Goal: Information Seeking & Learning: Compare options

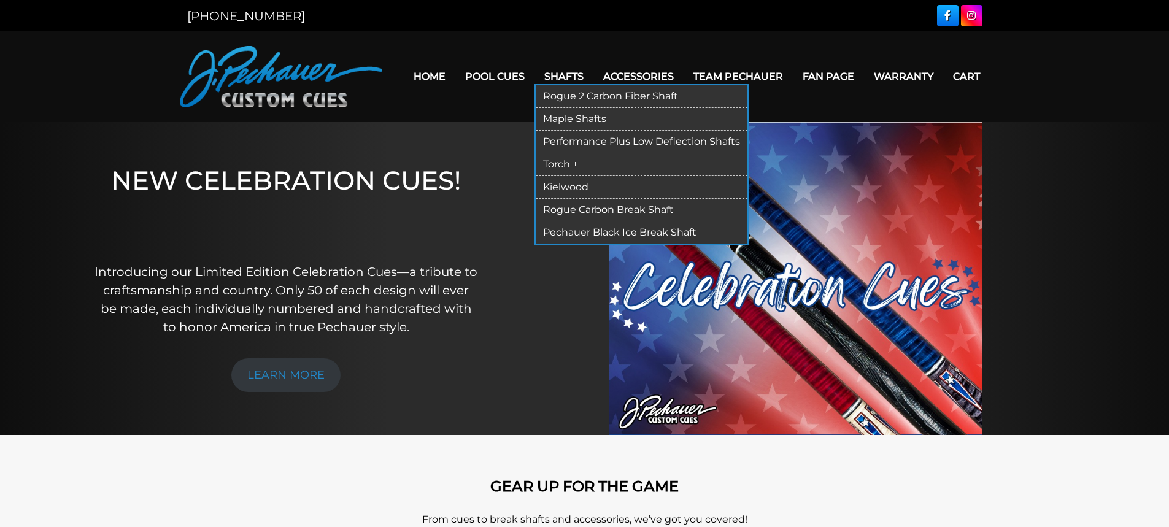
click at [579, 141] on link "Performance Plus Low Deflection Shafts" at bounding box center [642, 142] width 212 height 23
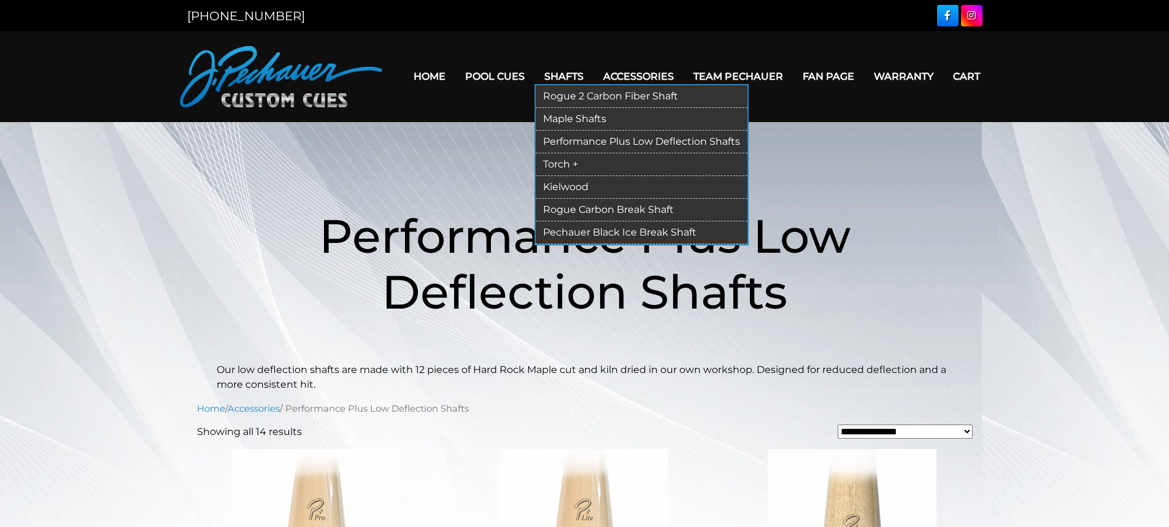
click at [575, 114] on link "Maple Shafts" at bounding box center [642, 119] width 212 height 23
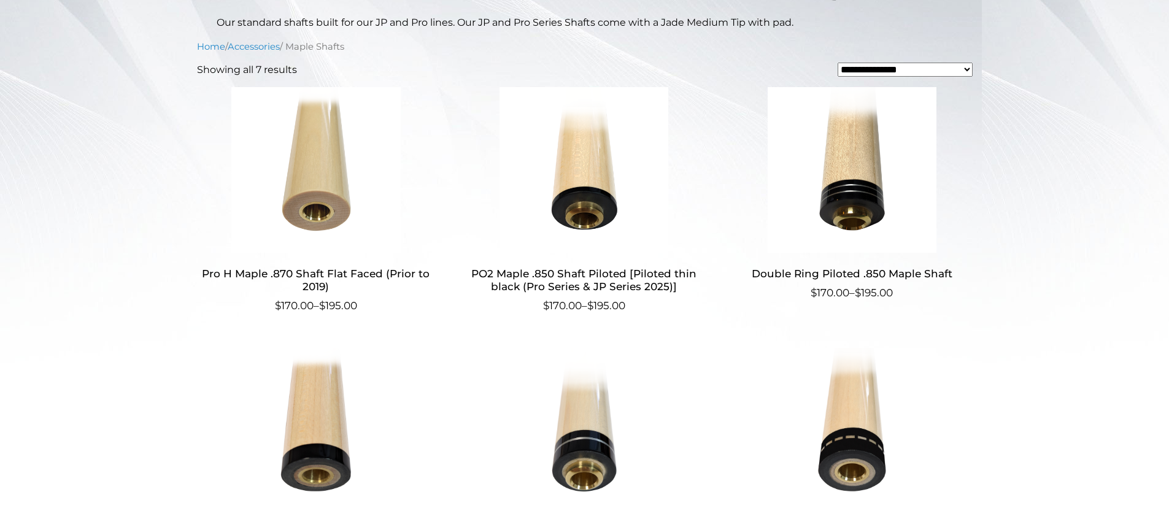
scroll to position [335, 0]
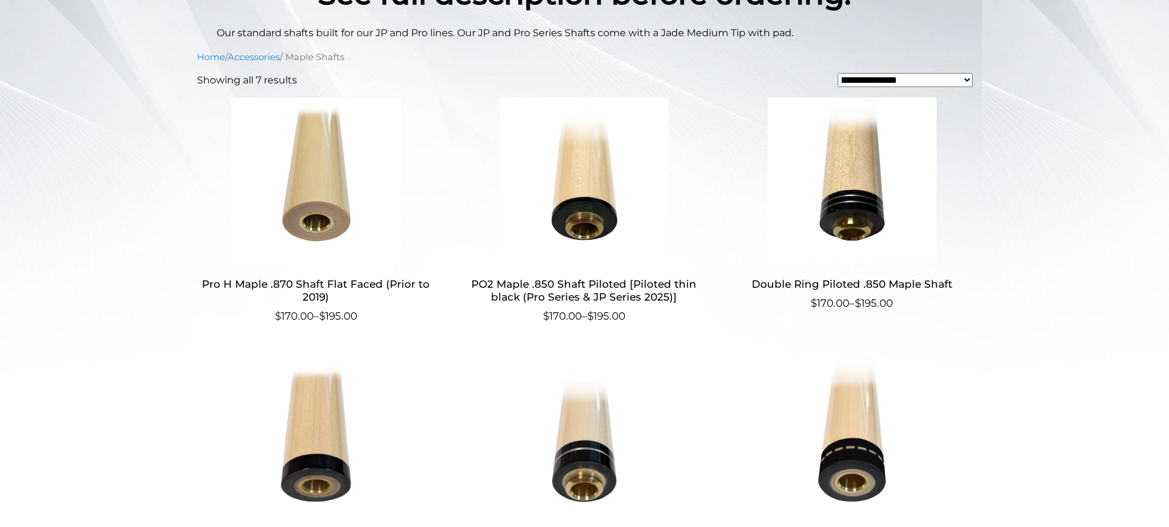
click at [569, 192] on img at bounding box center [584, 181] width 239 height 166
click at [820, 205] on img at bounding box center [852, 181] width 239 height 166
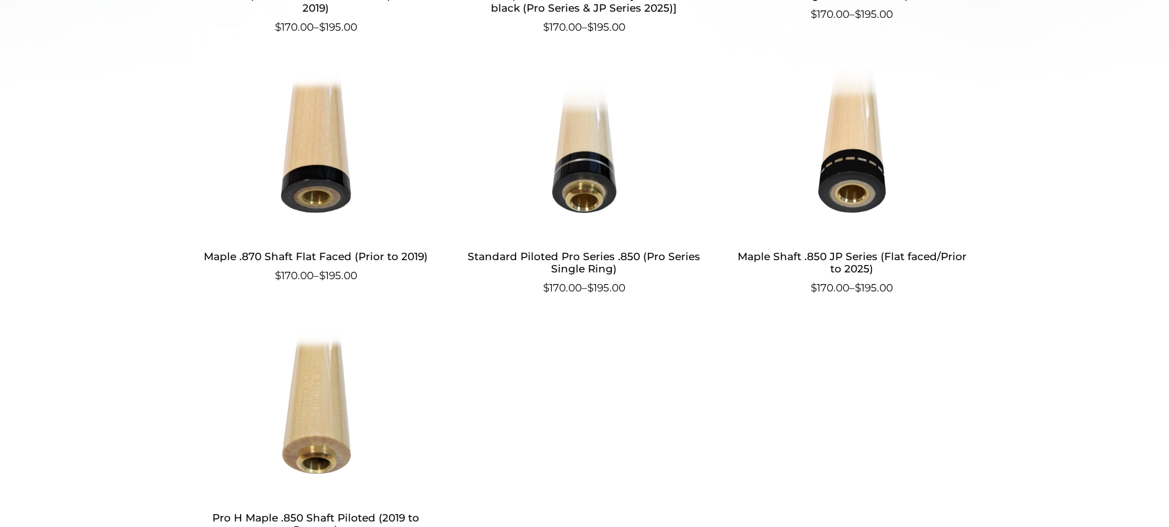
scroll to position [626, 0]
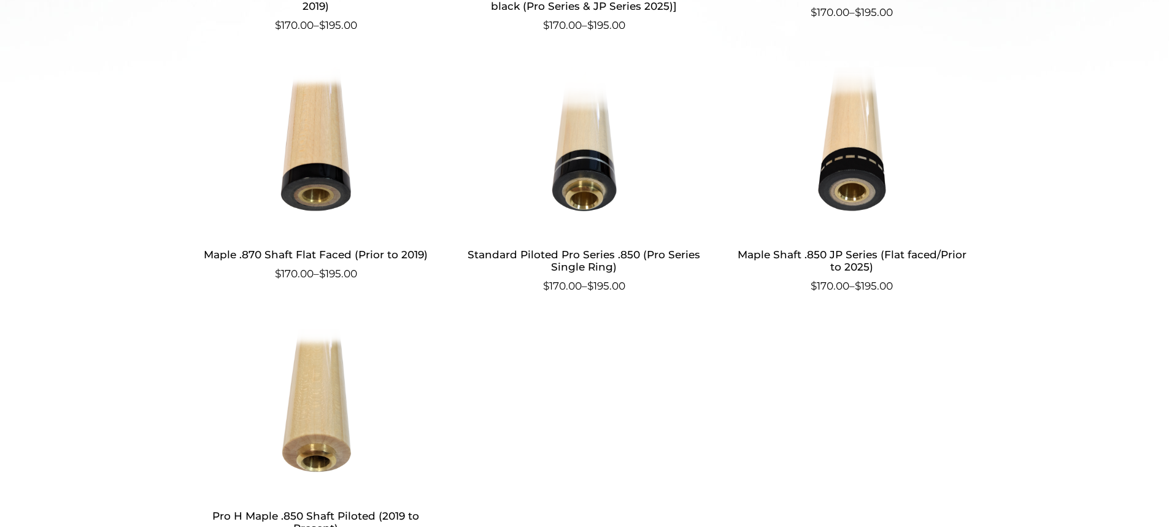
click at [600, 178] on img at bounding box center [584, 151] width 239 height 166
click at [851, 173] on img at bounding box center [852, 151] width 239 height 166
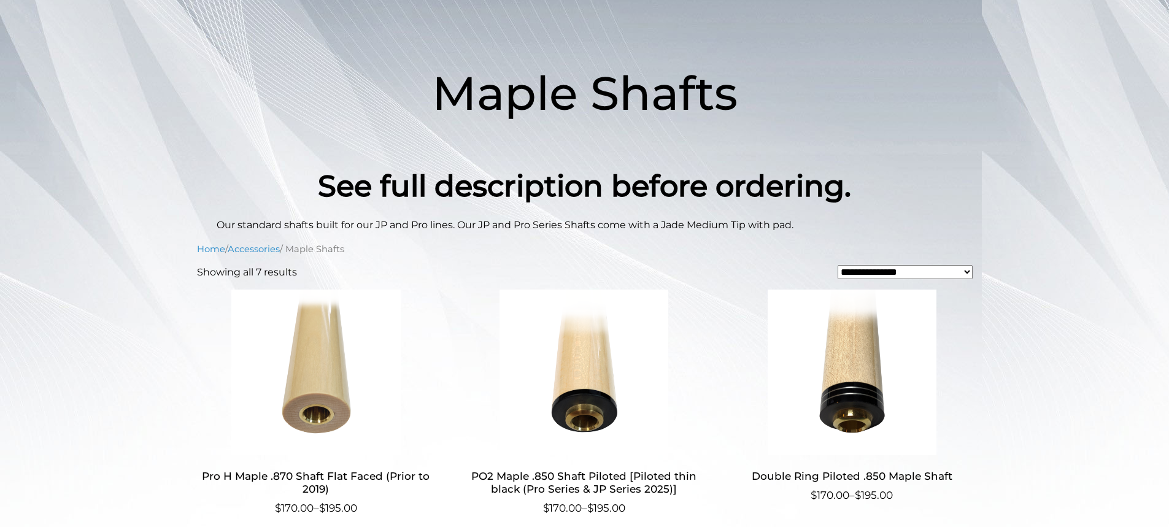
scroll to position [0, 0]
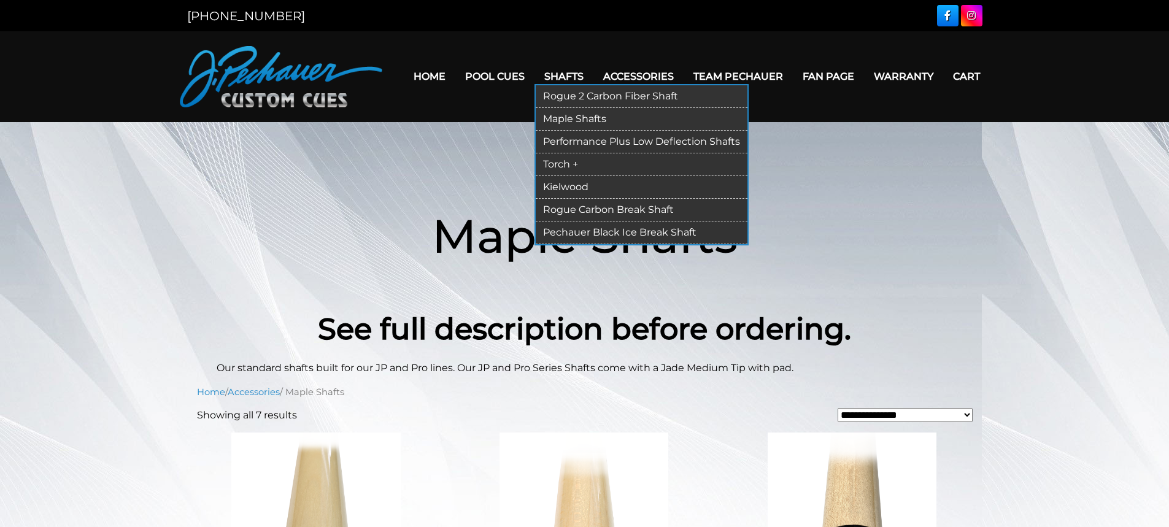
click at [595, 99] on link "Rogue 2 Carbon Fiber Shaft" at bounding box center [642, 96] width 212 height 23
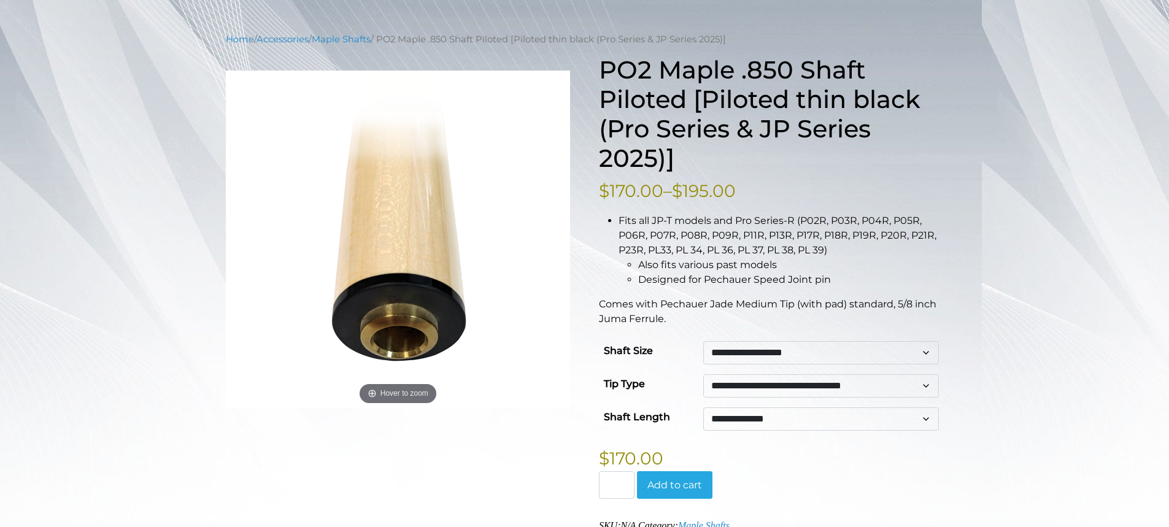
scroll to position [139, 0]
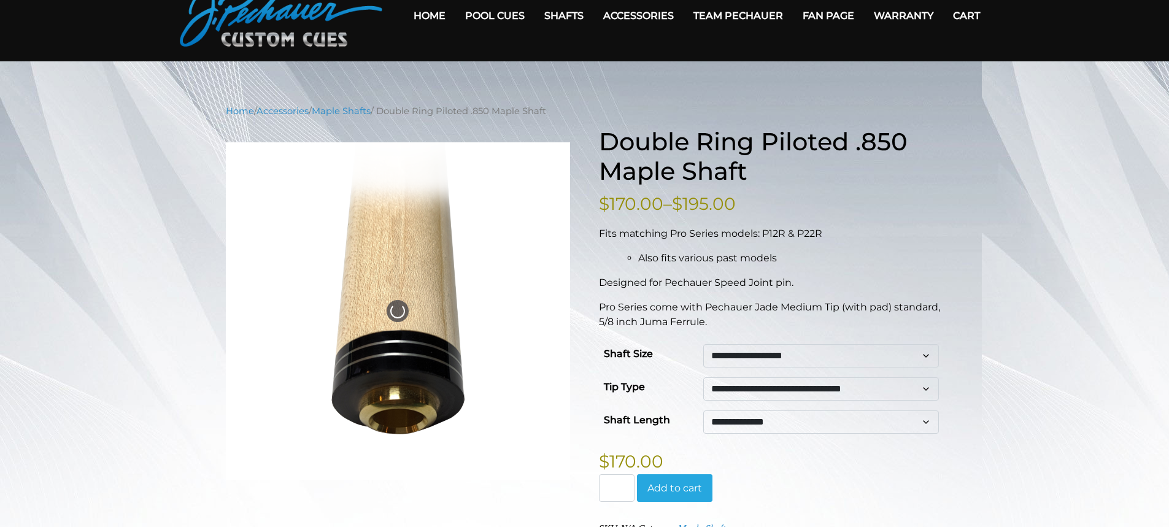
scroll to position [61, 0]
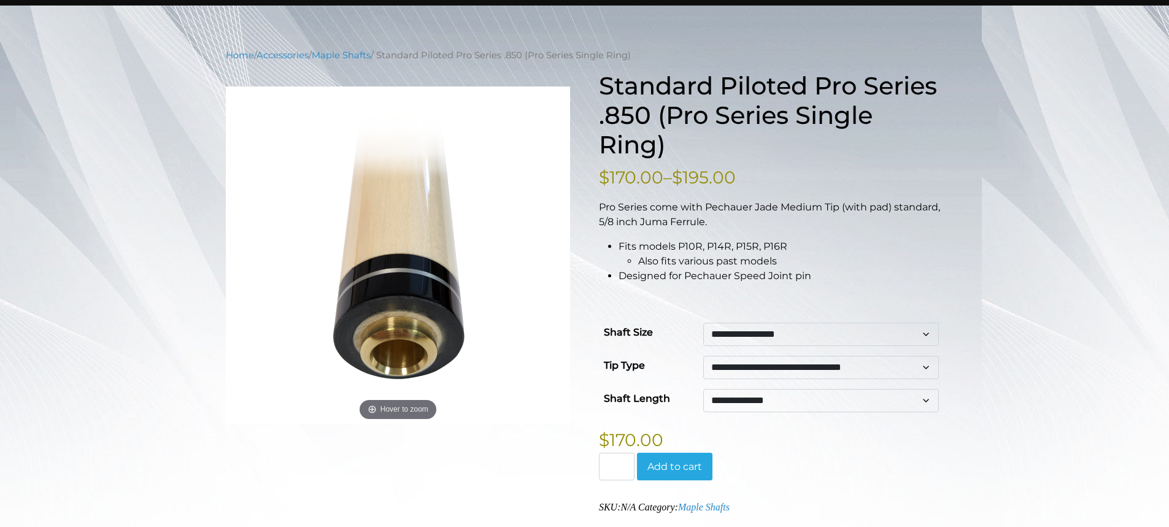
scroll to position [123, 0]
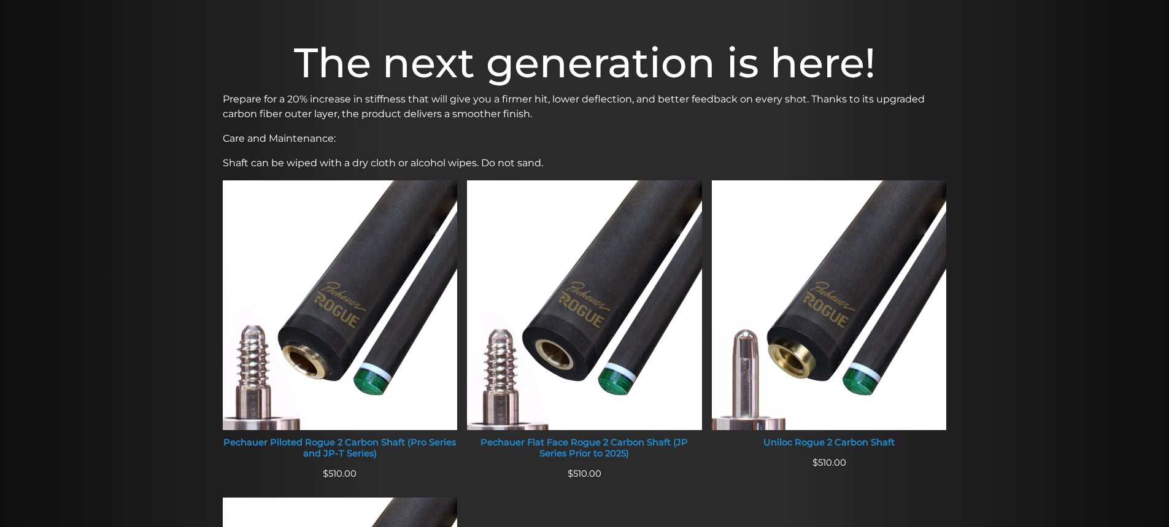
scroll to position [352, 0]
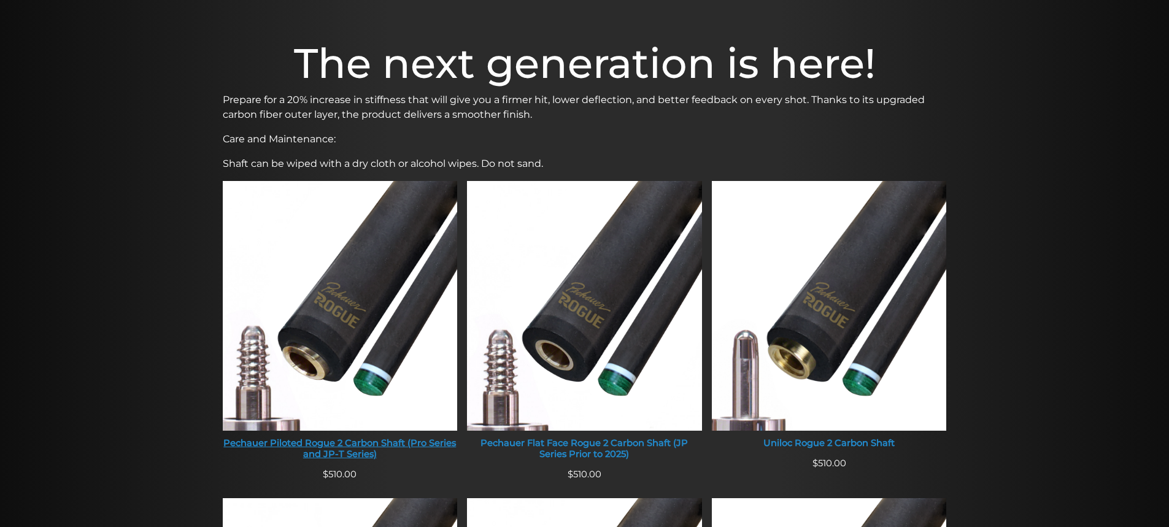
click at [303, 328] on img at bounding box center [340, 306] width 235 height 250
click at [304, 327] on img at bounding box center [340, 306] width 235 height 250
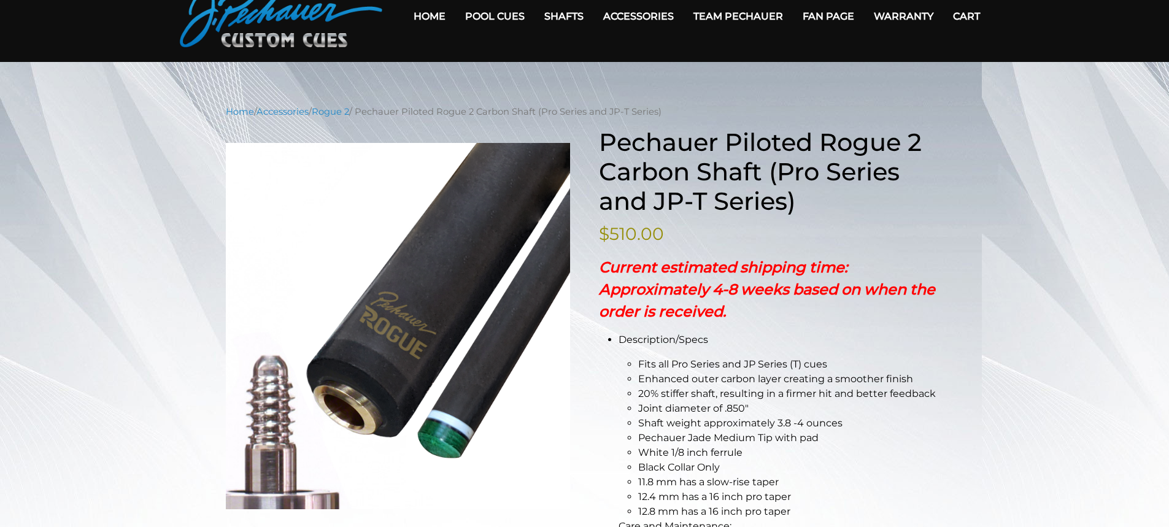
scroll to position [60, 0]
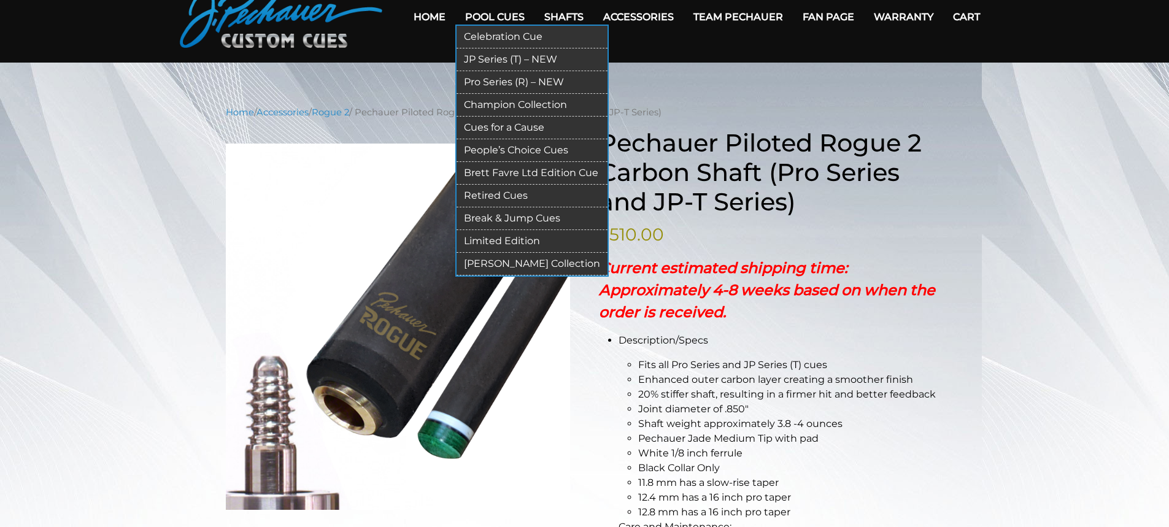
click at [510, 62] on link "JP Series (T) – NEW" at bounding box center [532, 59] width 151 height 23
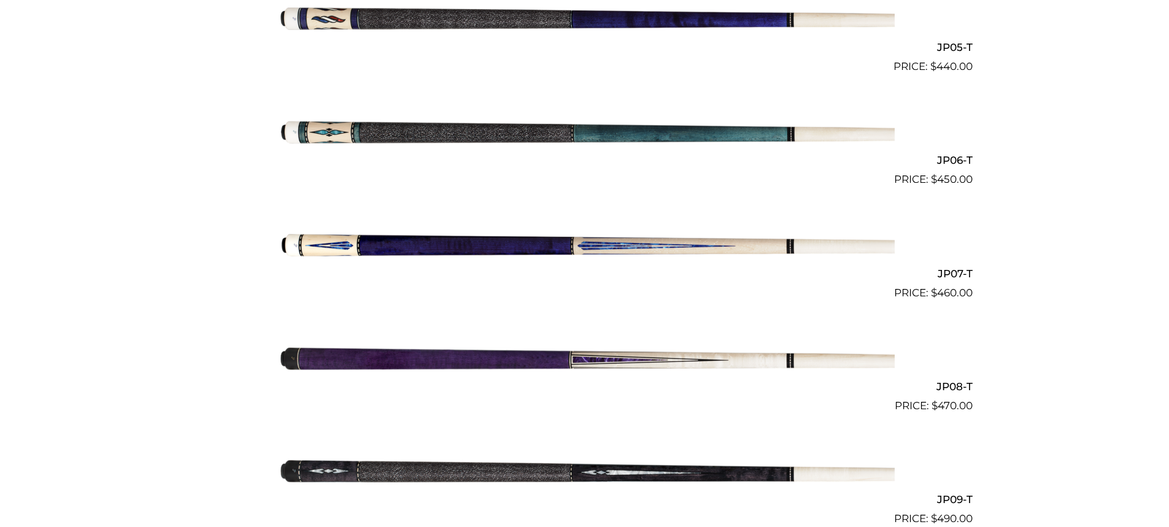
scroll to position [888, 0]
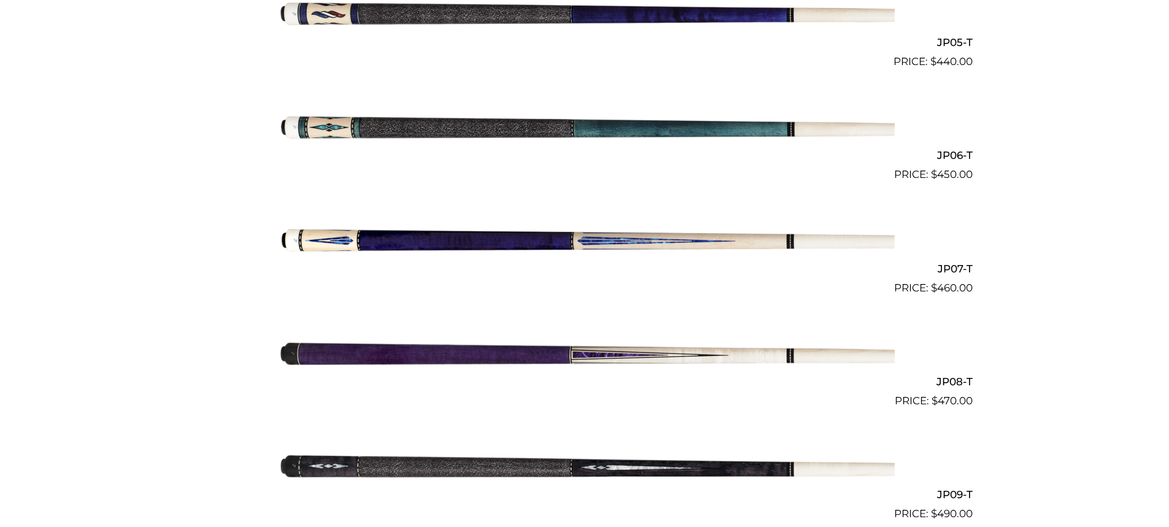
click at [509, 355] on img at bounding box center [585, 352] width 620 height 103
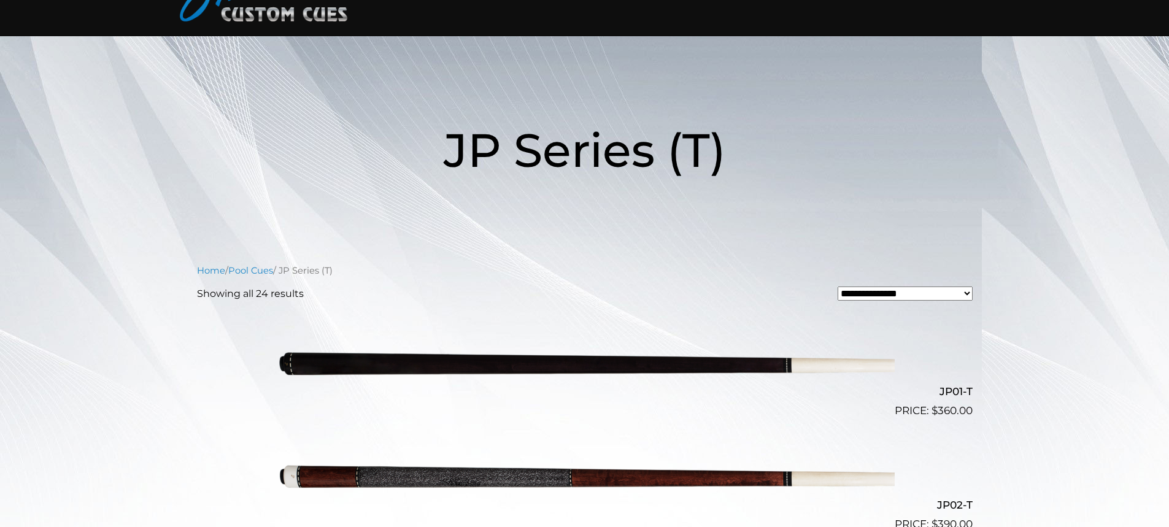
scroll to position [0, 0]
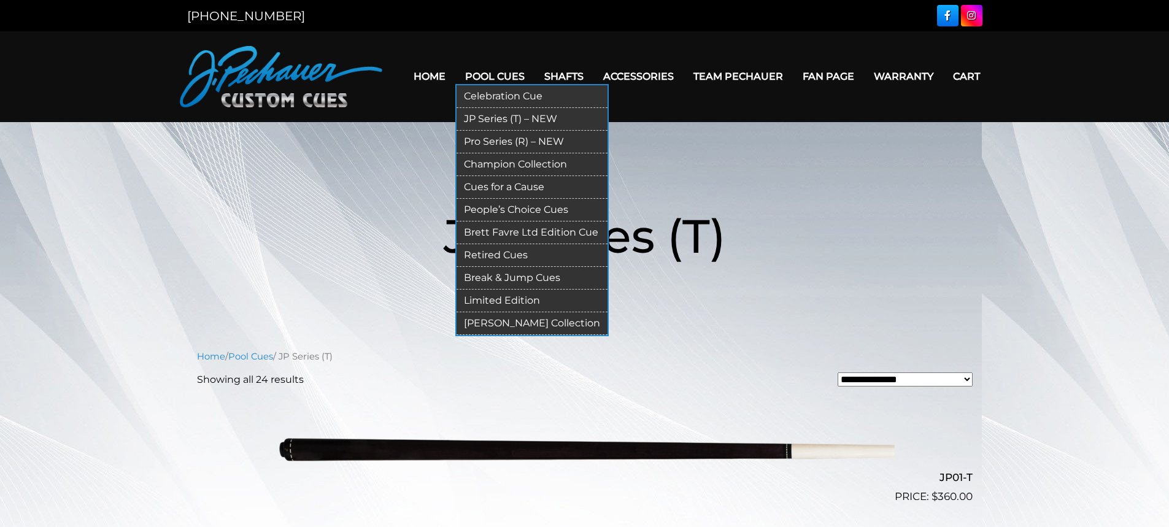
click at [498, 142] on link "Pro Series (R) – NEW" at bounding box center [532, 142] width 151 height 23
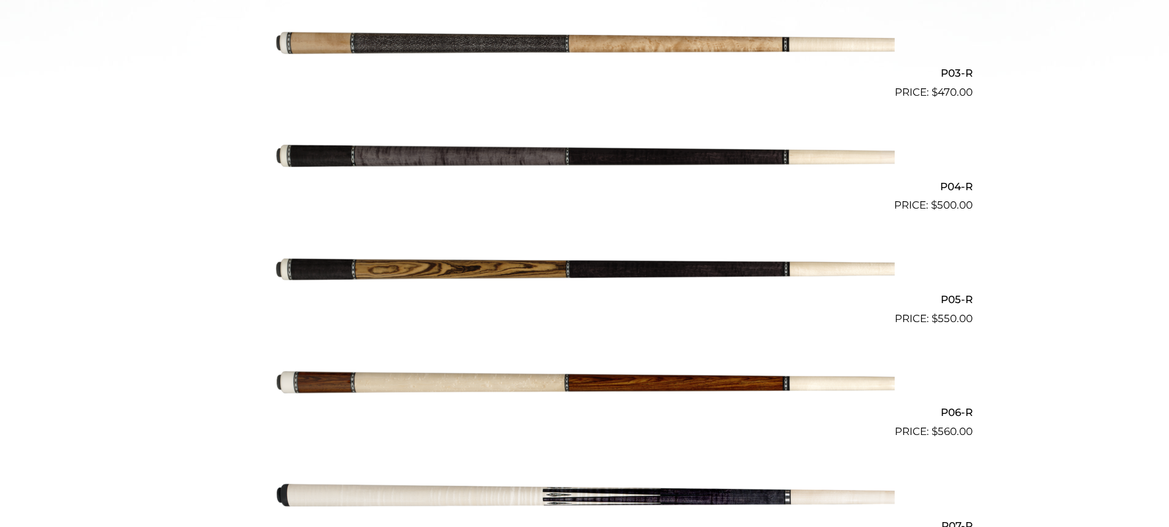
scroll to position [630, 0]
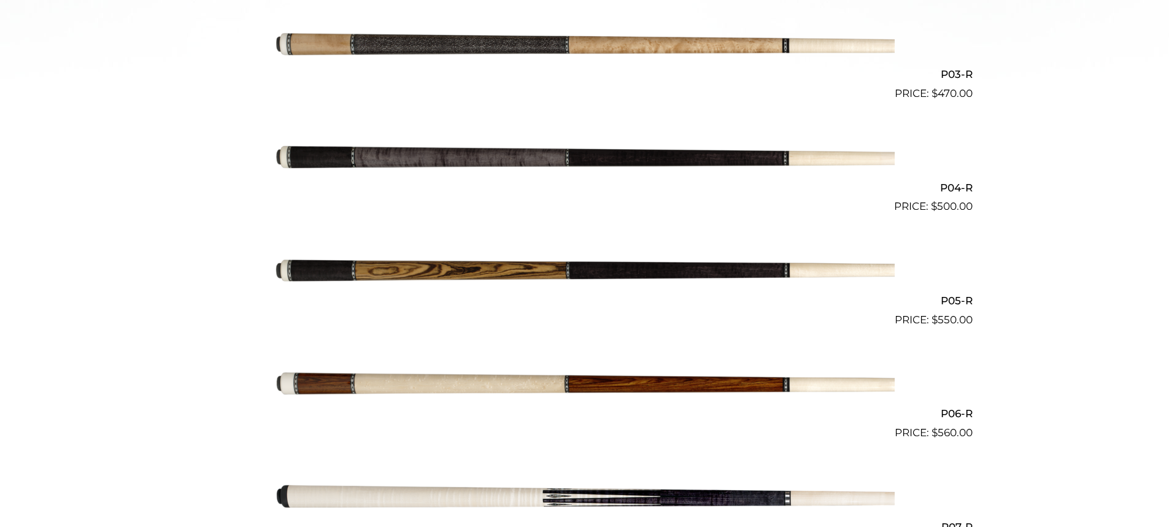
click at [602, 163] on img at bounding box center [585, 158] width 620 height 103
click at [600, 160] on img at bounding box center [585, 158] width 620 height 103
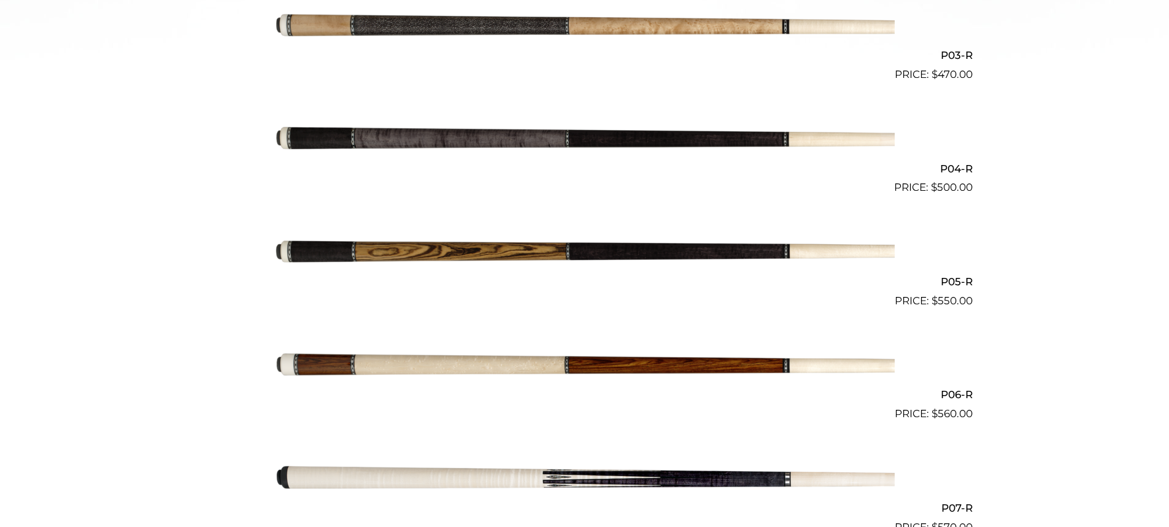
scroll to position [648, 0]
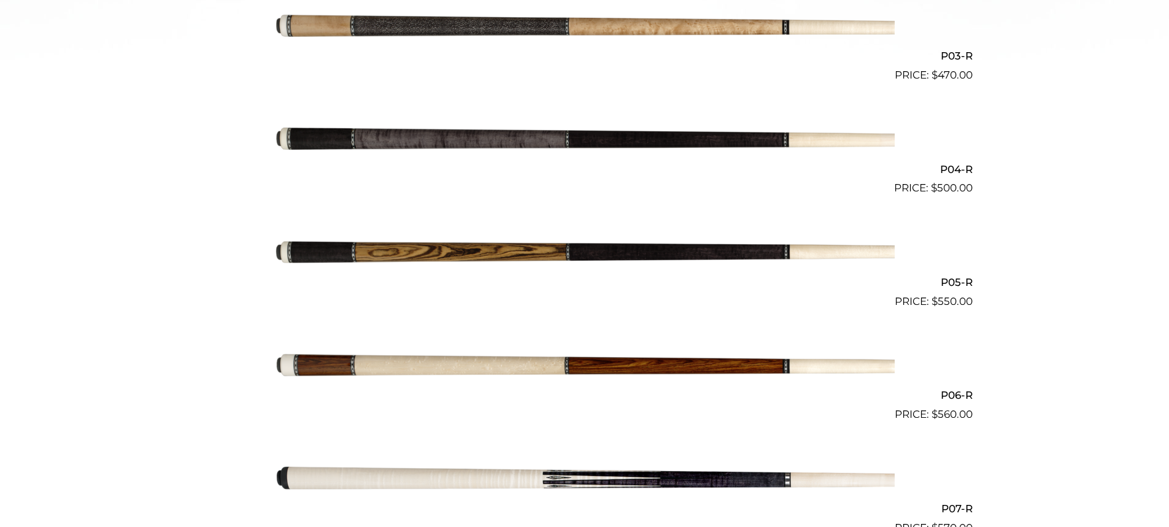
click at [510, 255] on img at bounding box center [585, 252] width 620 height 103
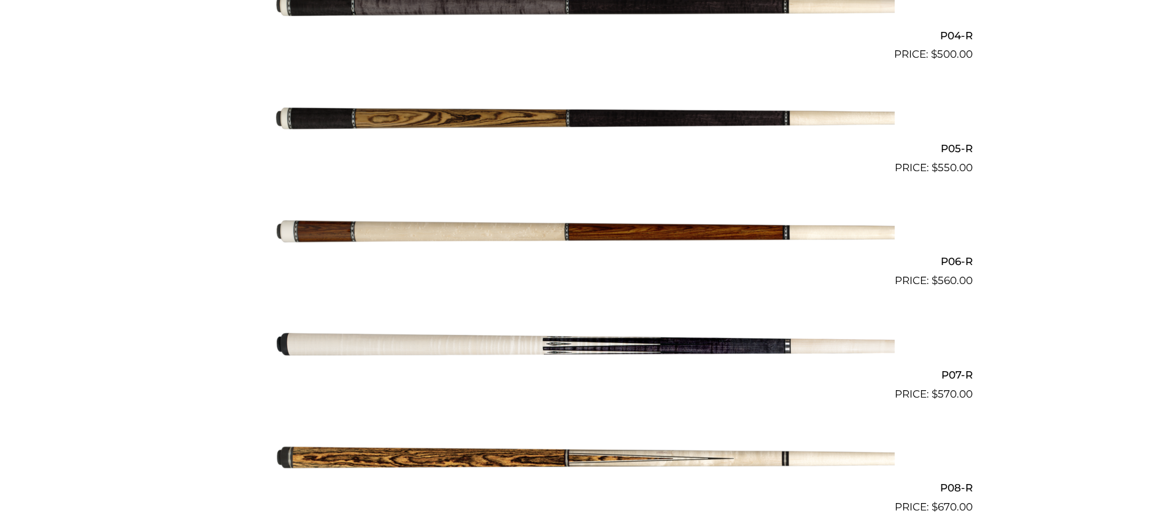
scroll to position [789, 0]
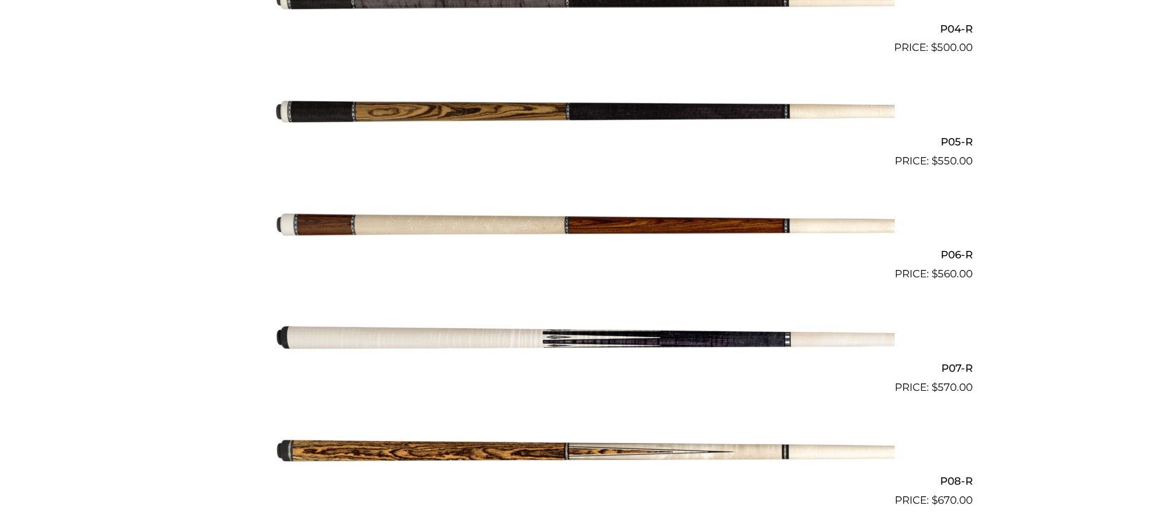
click at [603, 240] on img at bounding box center [585, 225] width 620 height 103
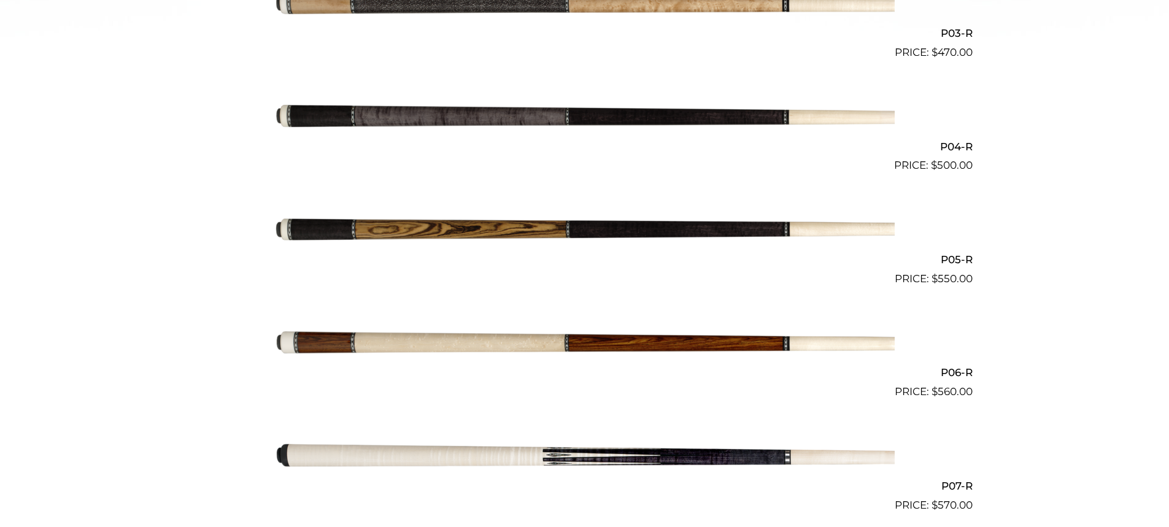
scroll to position [666, 0]
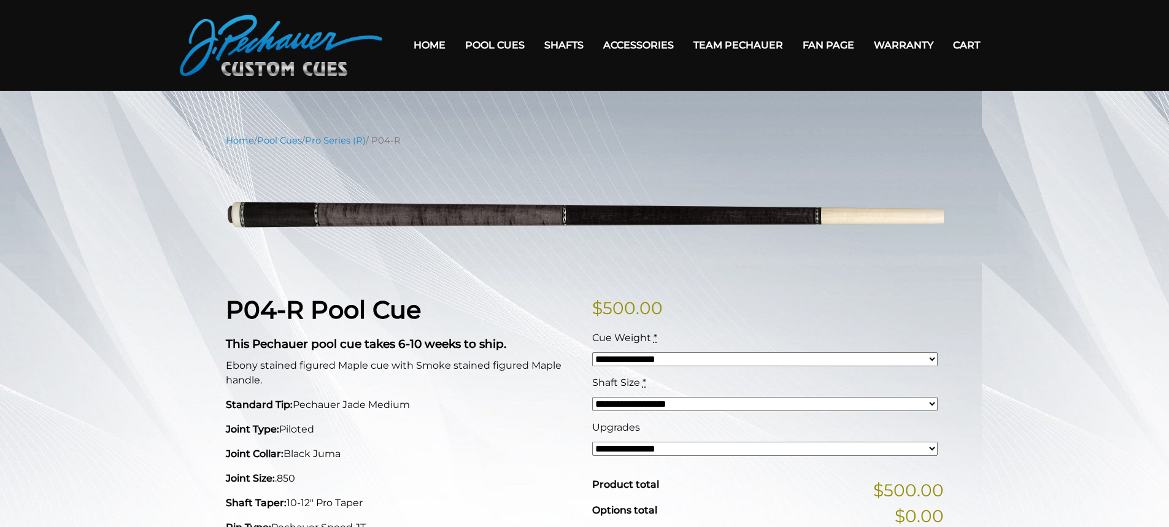
scroll to position [10, 0]
